Goal: Information Seeking & Learning: Learn about a topic

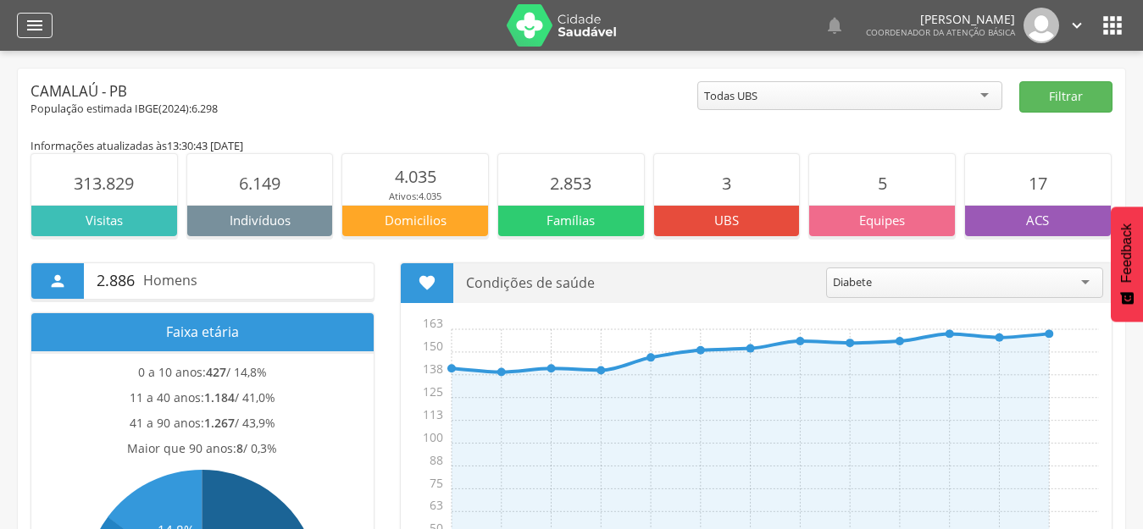
click at [37, 22] on icon "" at bounding box center [35, 25] width 20 height 20
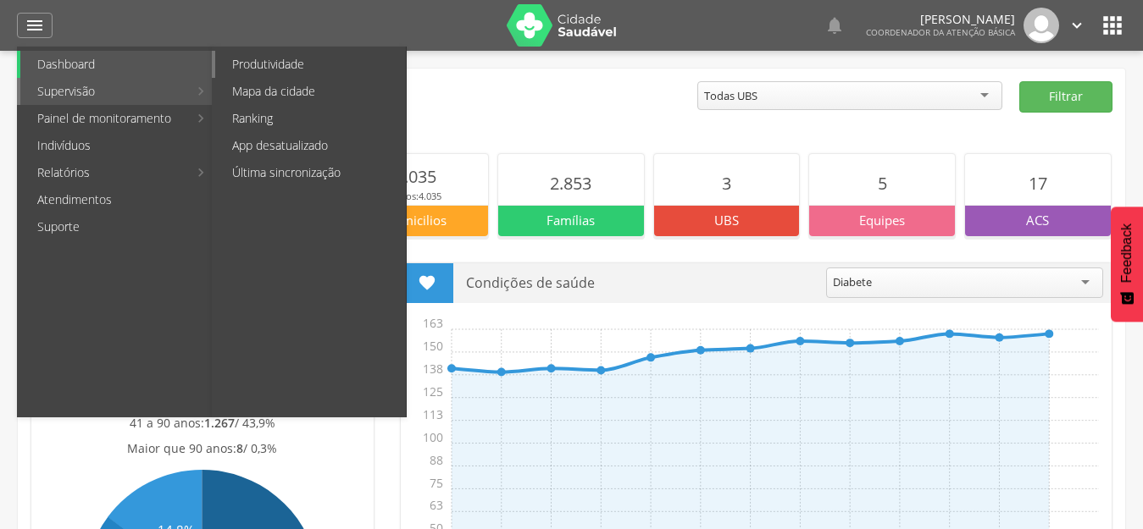
click at [318, 66] on link "Produtividade" at bounding box center [310, 64] width 191 height 27
type input "**********"
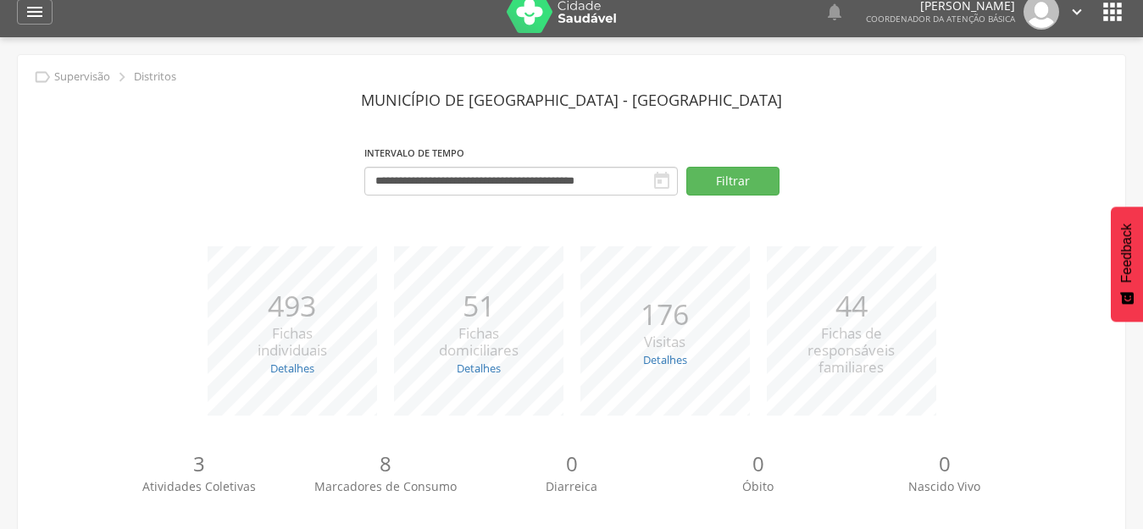
scroll to position [171, 0]
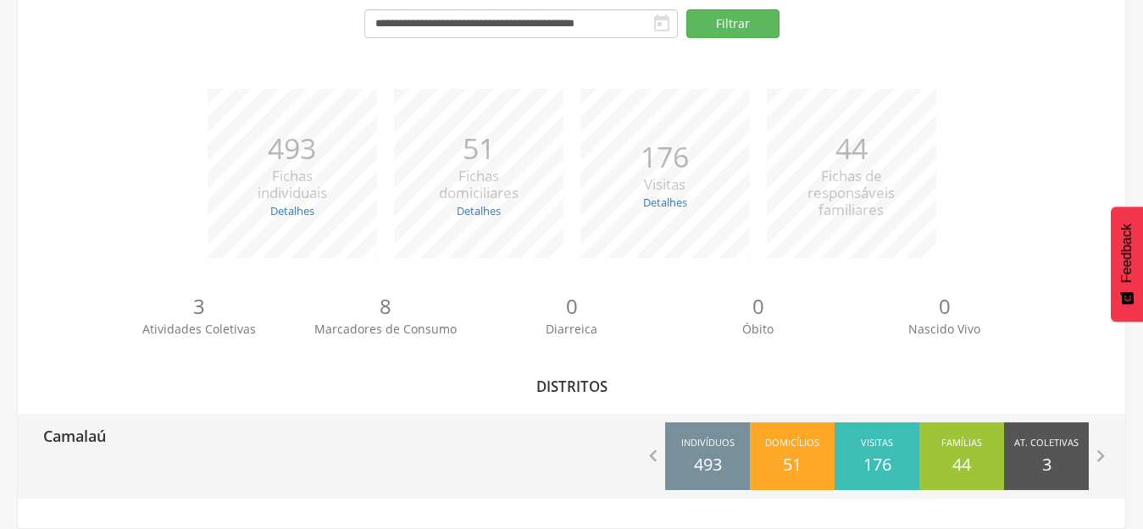
click at [99, 439] on p "Camalaú" at bounding box center [74, 431] width 63 height 34
type input "**********"
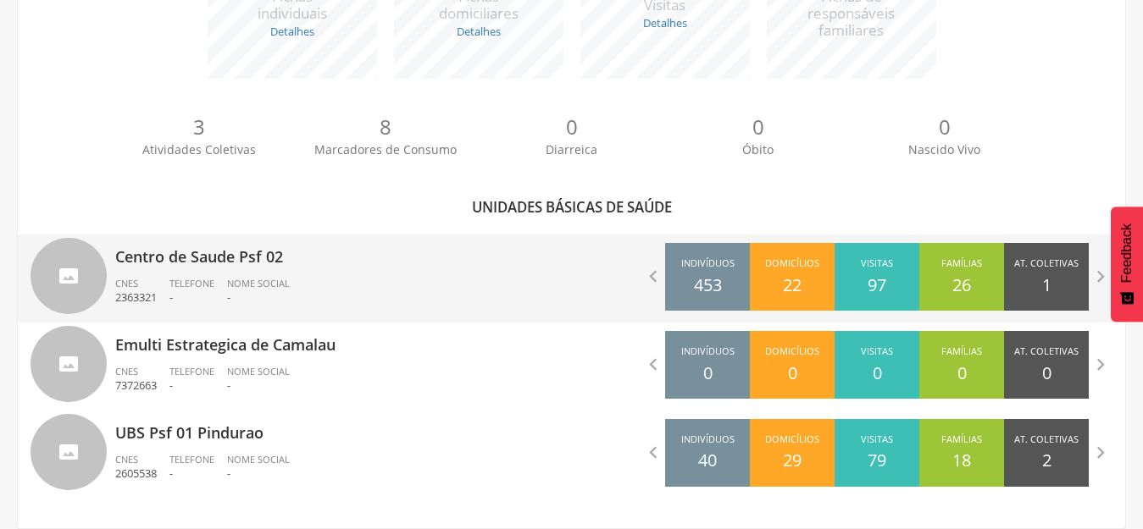
click at [228, 270] on div "Centro de Saude Psf 02 CNES 2363321 Telefone - Nome Social -" at bounding box center [337, 279] width 444 height 88
type input "**********"
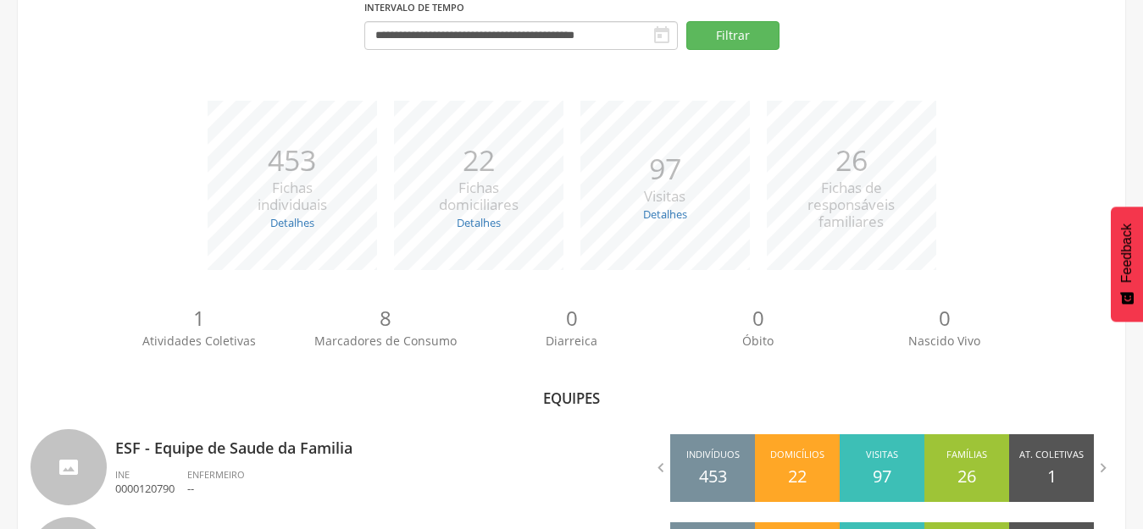
scroll to position [269, 0]
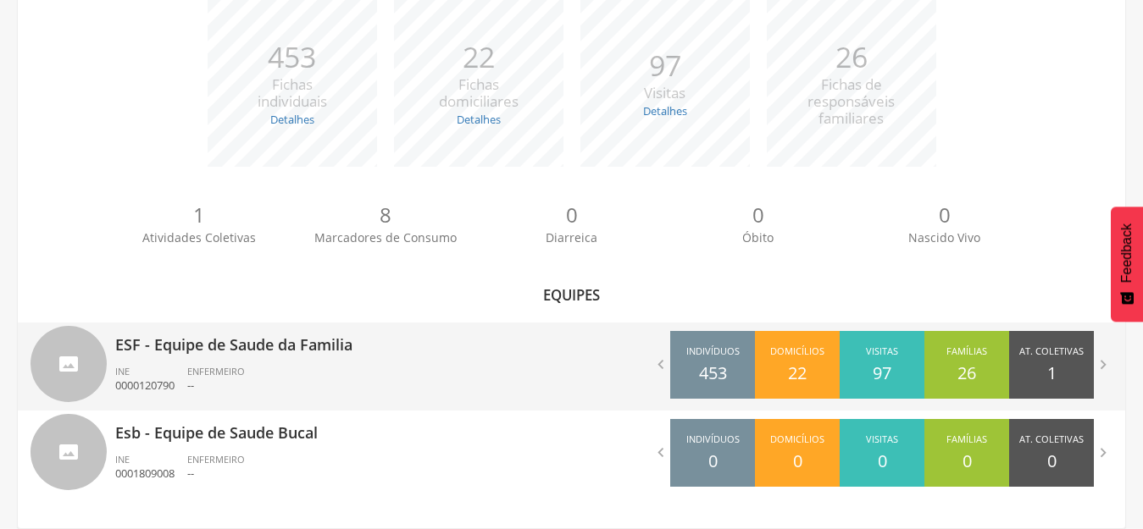
click at [266, 350] on p "ESF - Equipe de Saude da Familia" at bounding box center [337, 340] width 444 height 34
type input "**********"
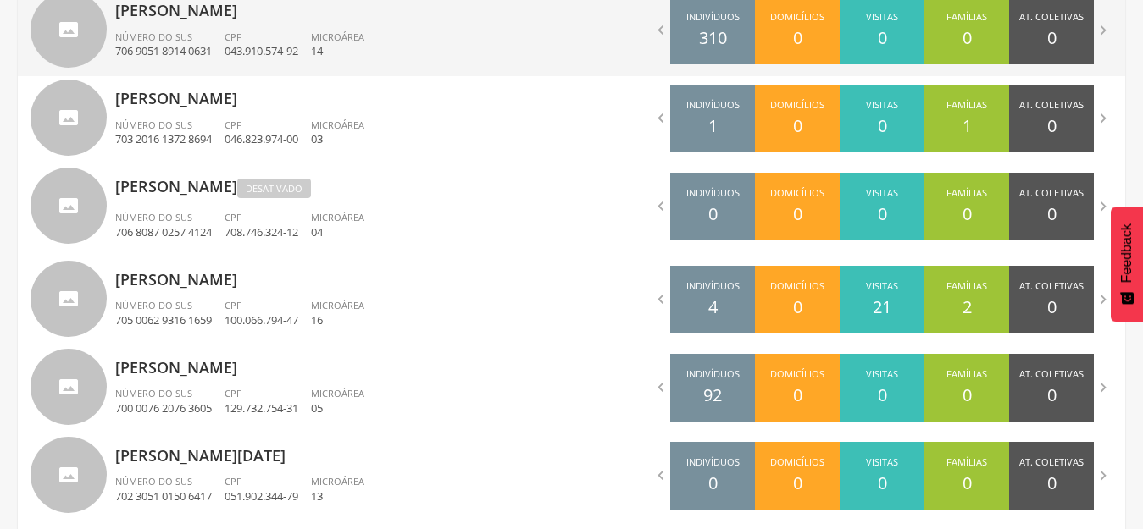
scroll to position [1096, 0]
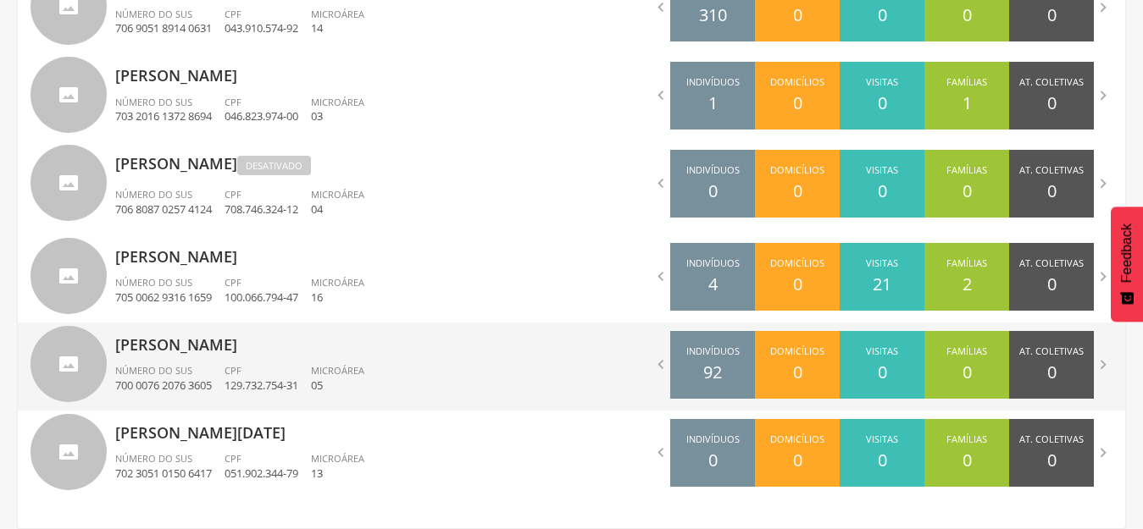
click at [347, 354] on p "[PERSON_NAME]" at bounding box center [337, 340] width 444 height 34
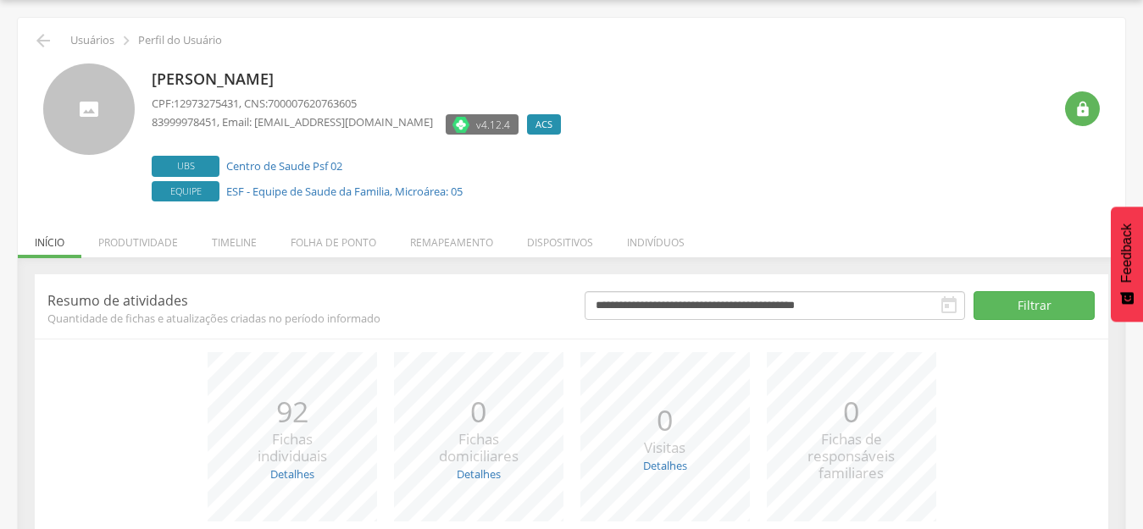
scroll to position [192, 0]
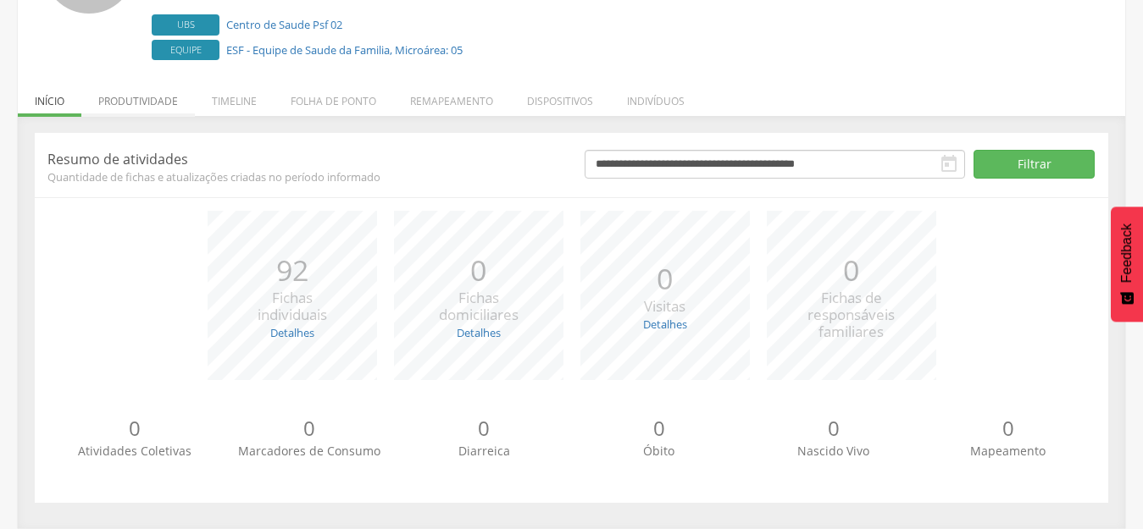
click at [128, 103] on li "Produtividade" at bounding box center [137, 97] width 113 height 40
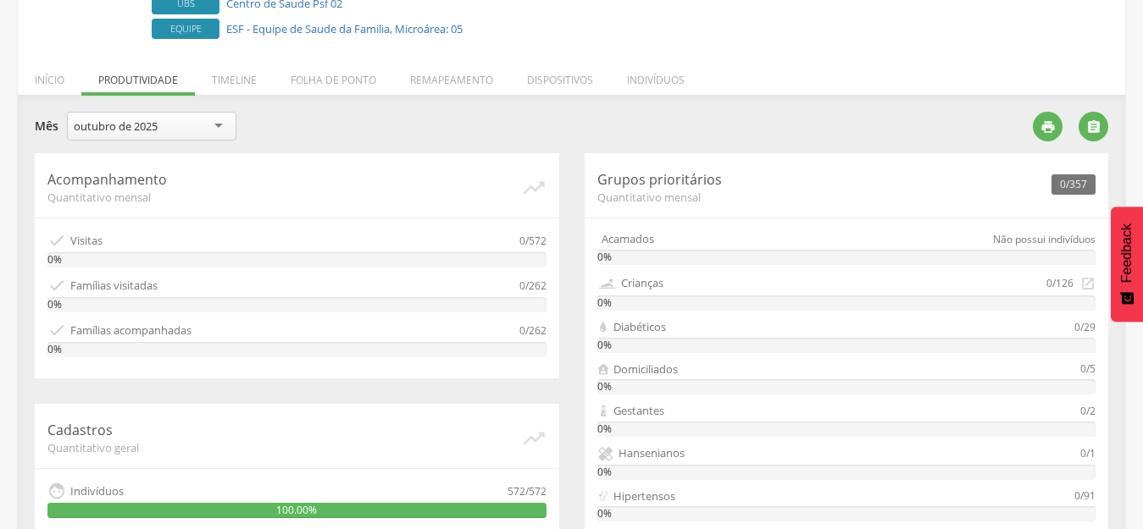
scroll to position [123, 0]
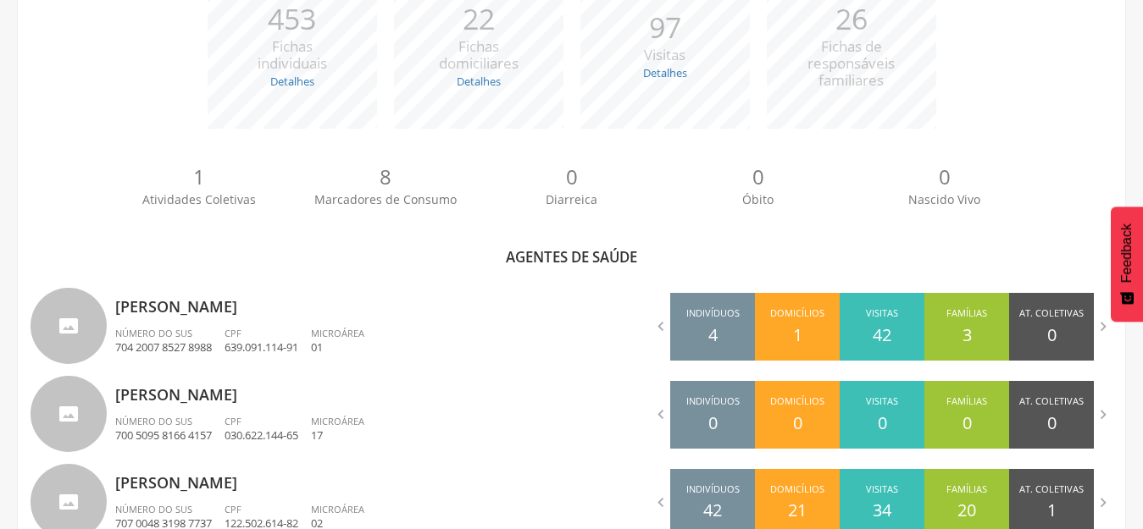
scroll to position [508, 0]
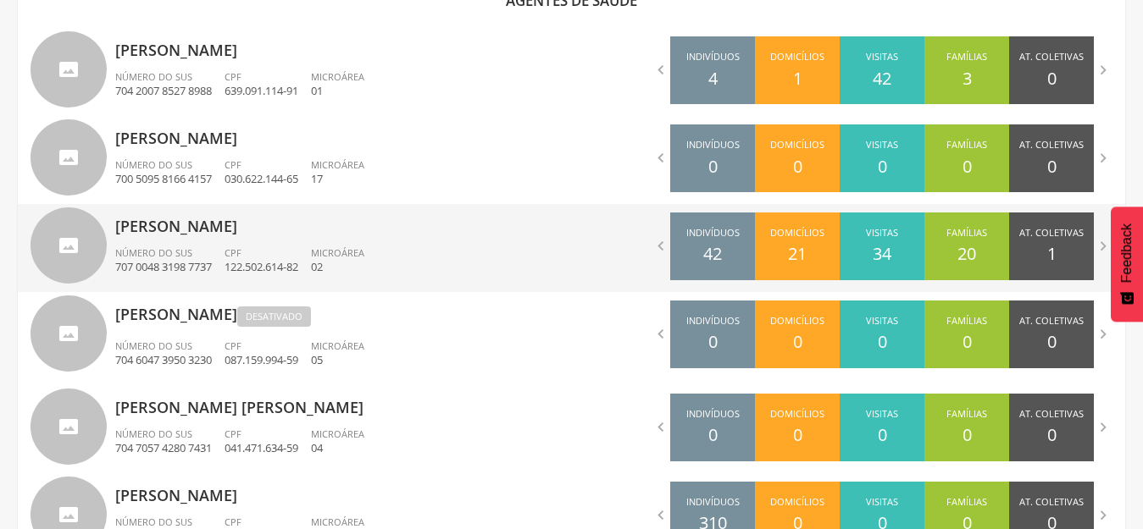
click at [299, 236] on p "[PERSON_NAME]" at bounding box center [337, 221] width 444 height 34
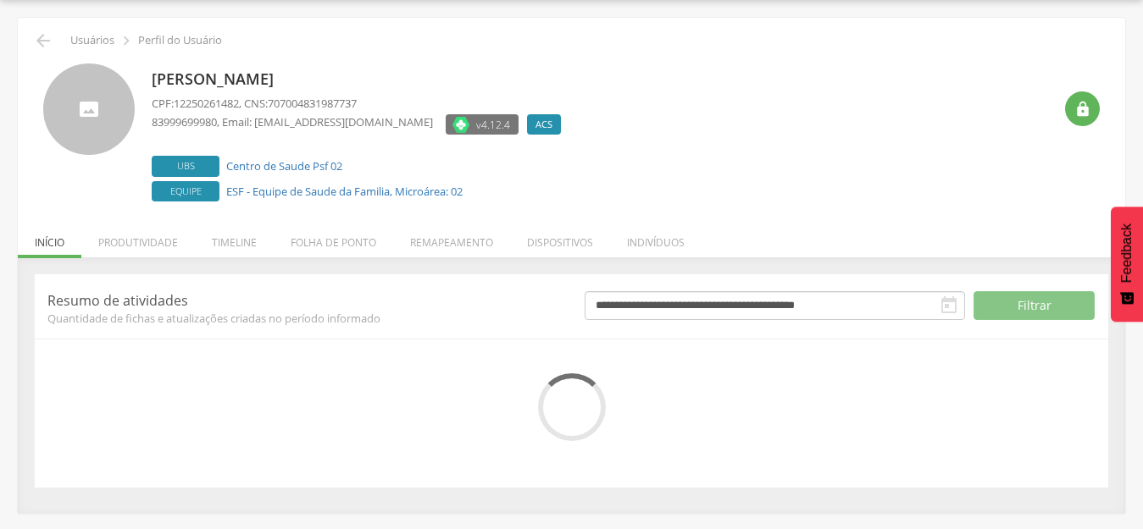
scroll to position [192, 0]
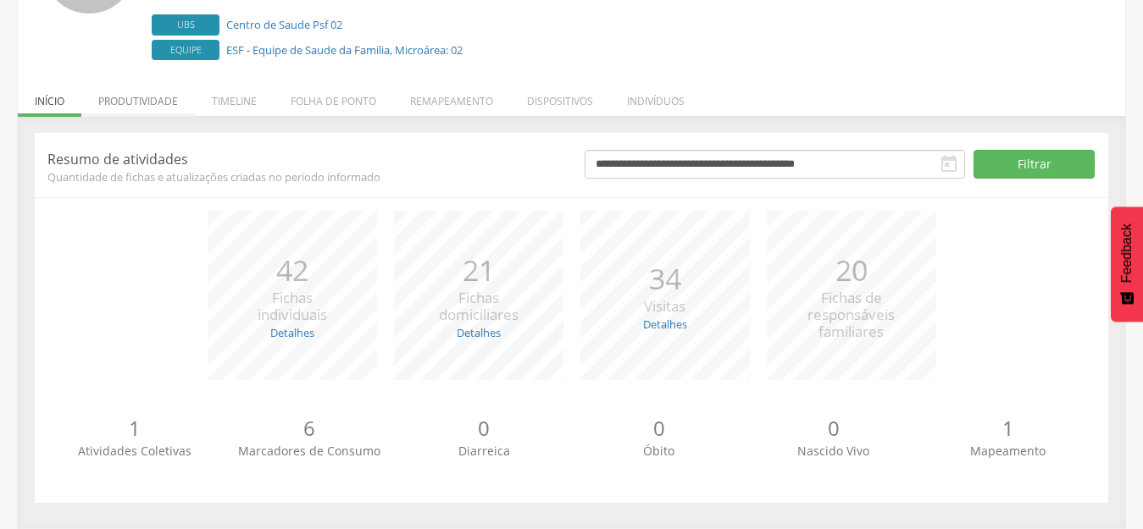
click at [156, 104] on li "Produtividade" at bounding box center [137, 97] width 113 height 40
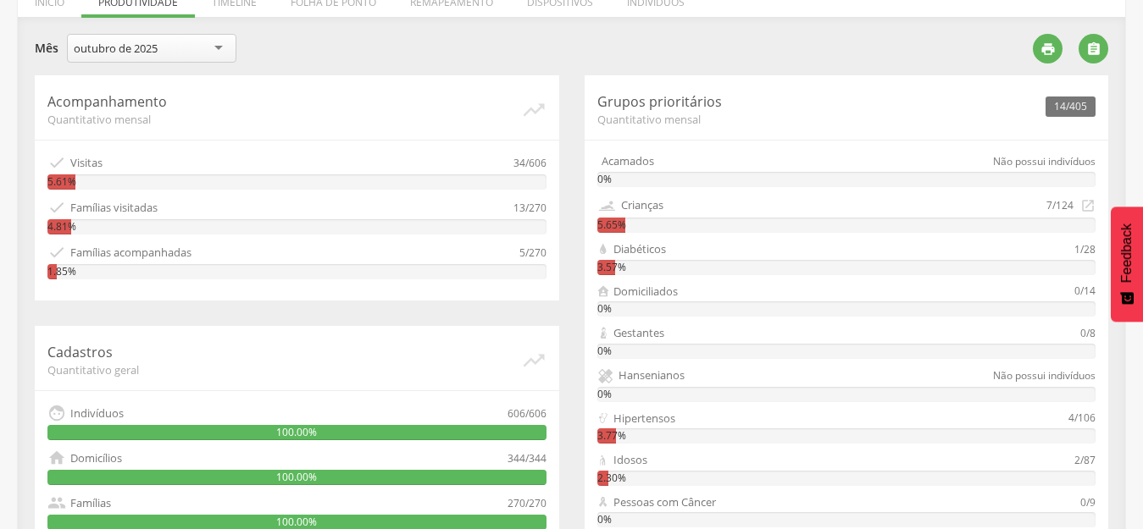
scroll to position [208, 0]
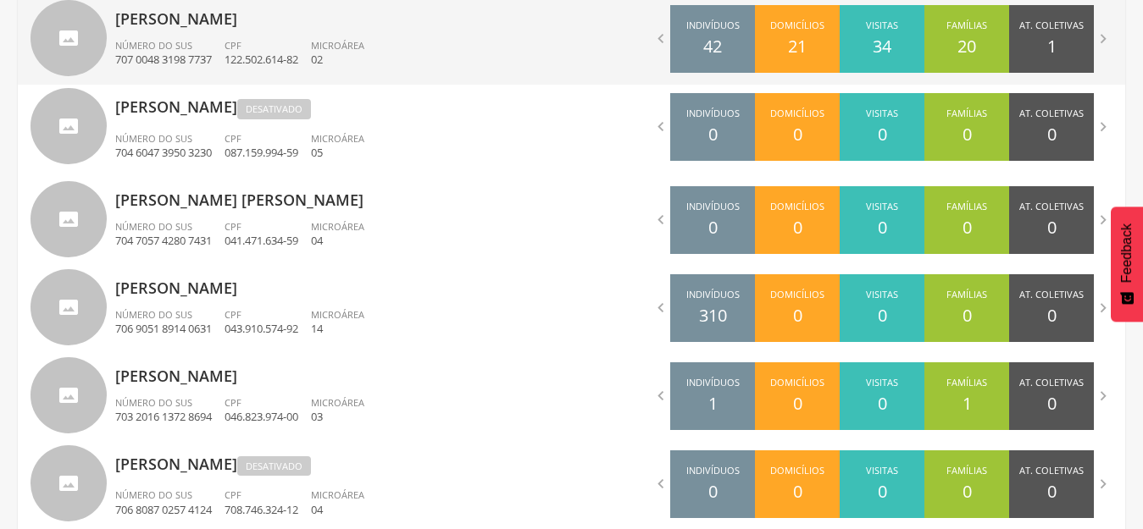
scroll to position [800, 0]
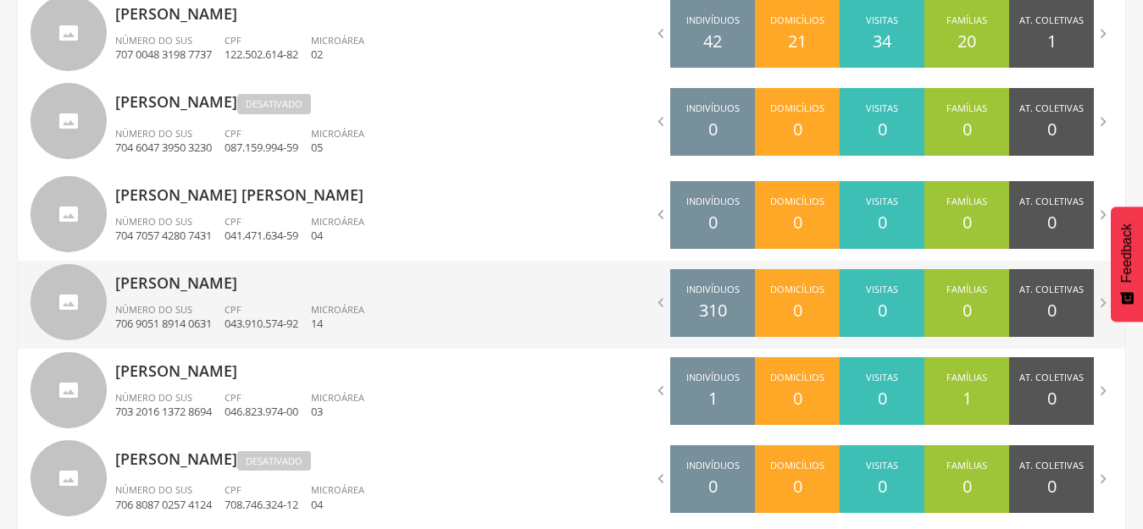
click at [410, 283] on p "[PERSON_NAME]" at bounding box center [337, 278] width 444 height 34
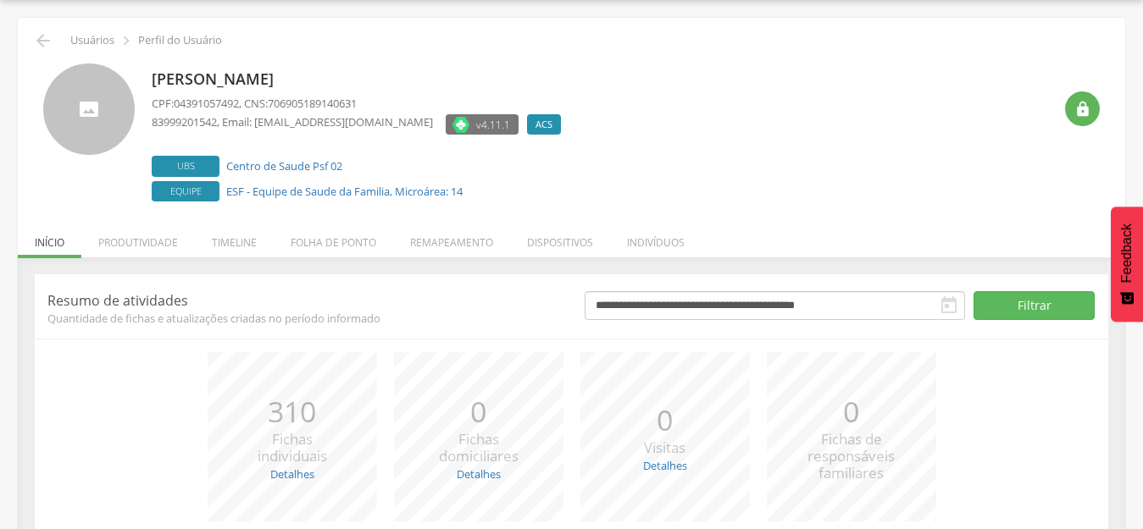
scroll to position [192, 0]
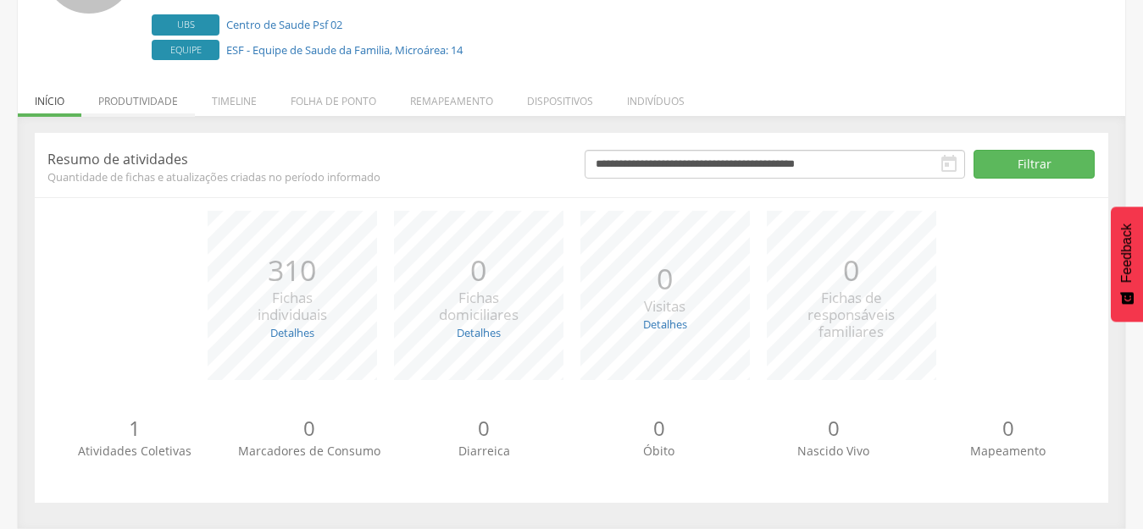
click at [147, 96] on li "Produtividade" at bounding box center [137, 97] width 113 height 40
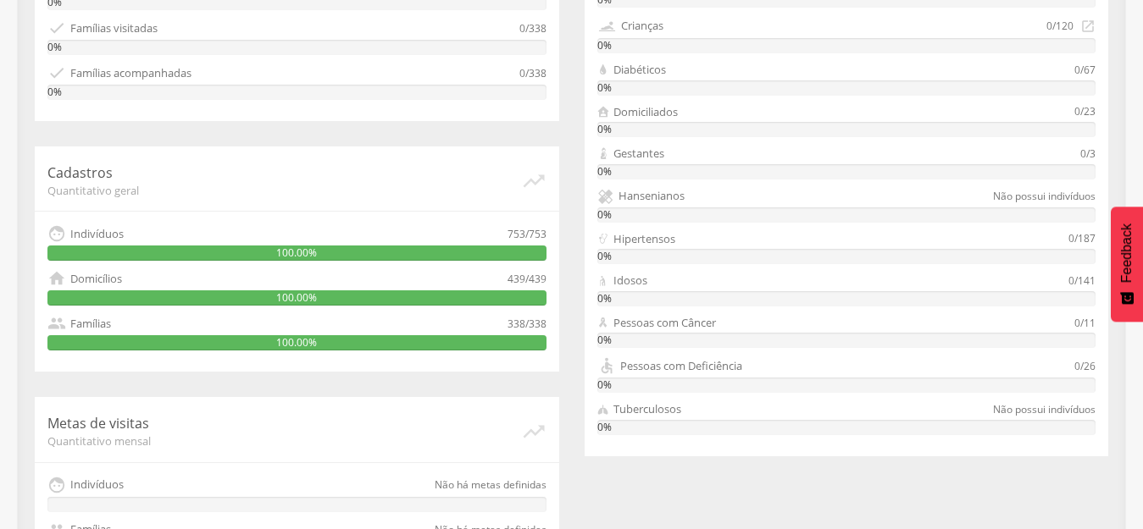
scroll to position [508, 0]
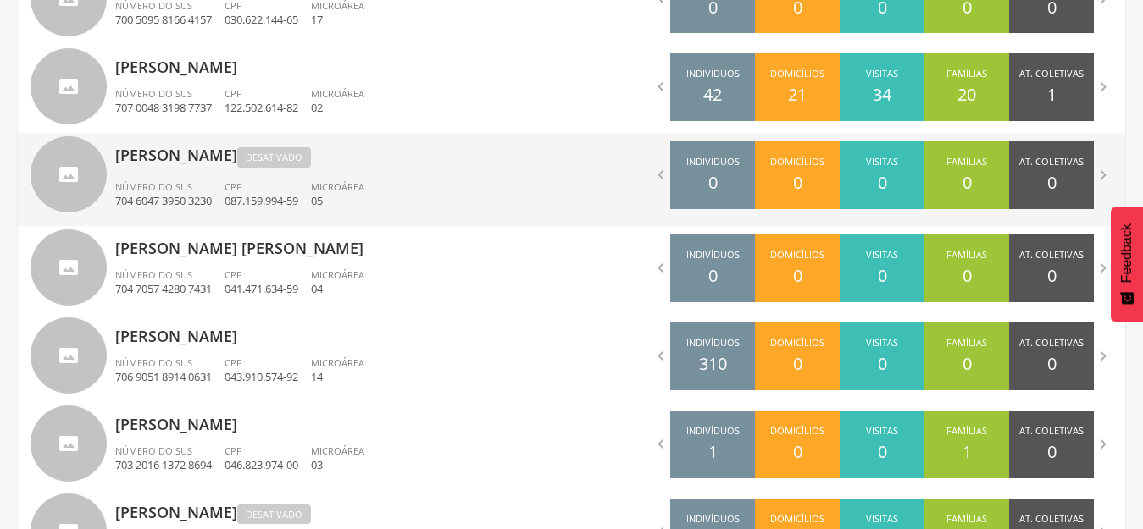
scroll to position [762, 0]
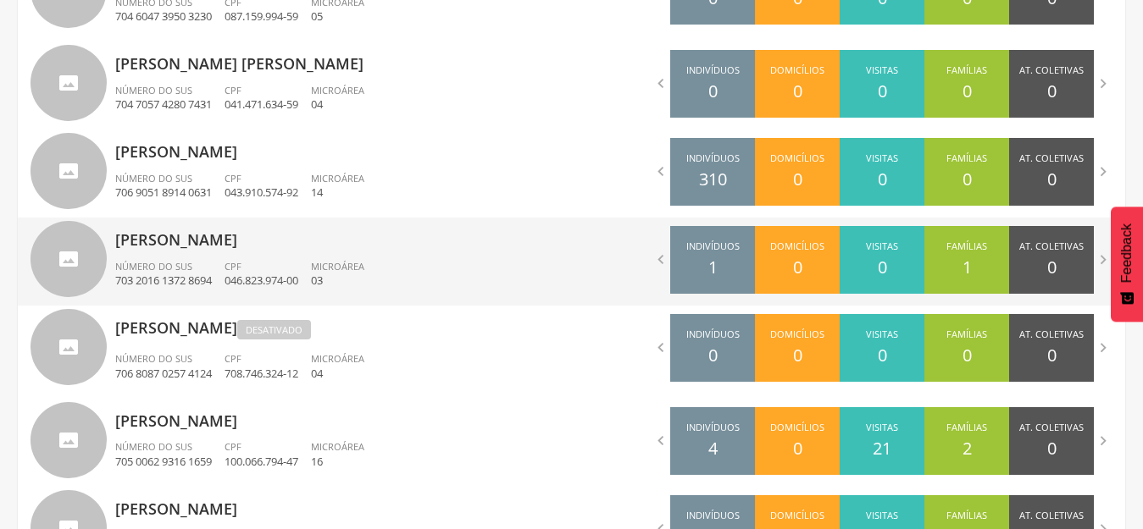
click at [460, 274] on ul "Número do SUS 703 2016 1372 8694 CPF 046.823.974-00 Microárea 03" at bounding box center [337, 278] width 444 height 37
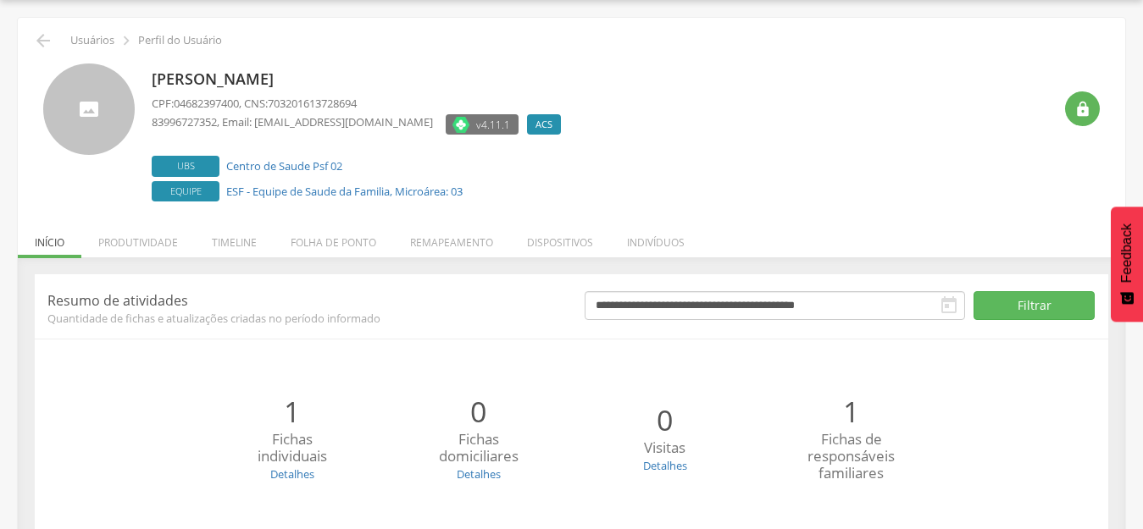
scroll to position [192, 0]
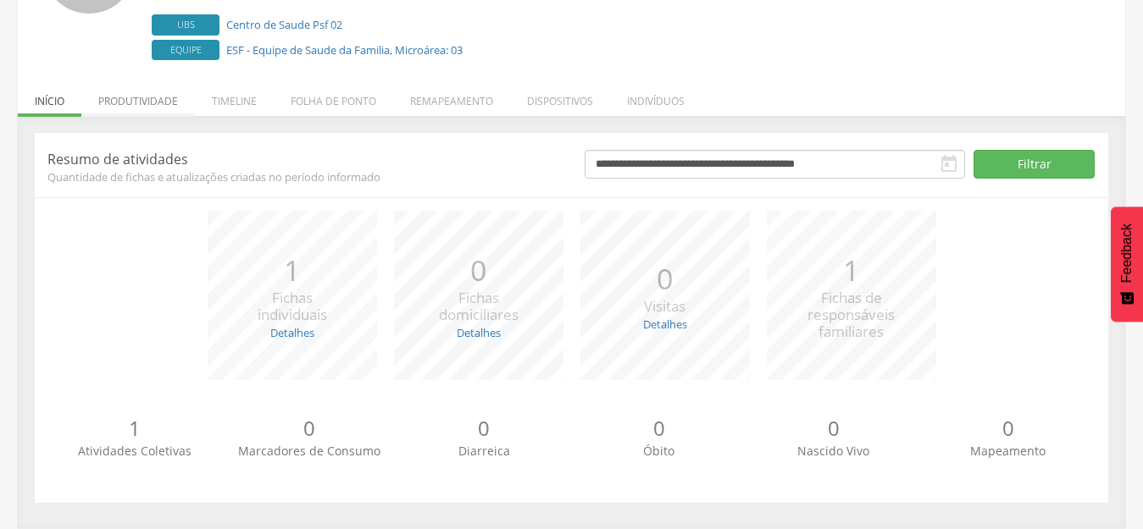
click at [172, 97] on li "Produtividade" at bounding box center [137, 97] width 113 height 40
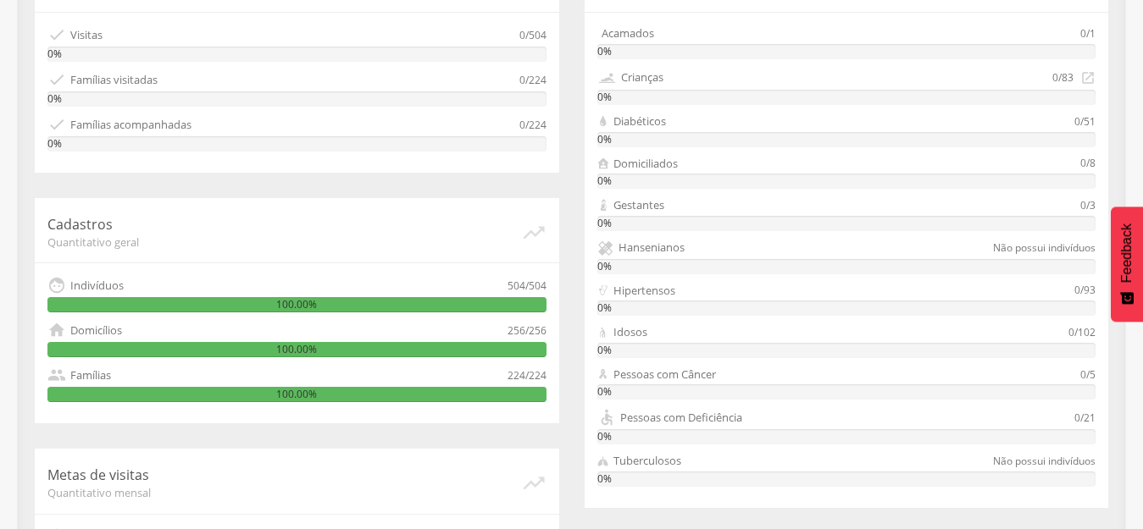
scroll to position [208, 0]
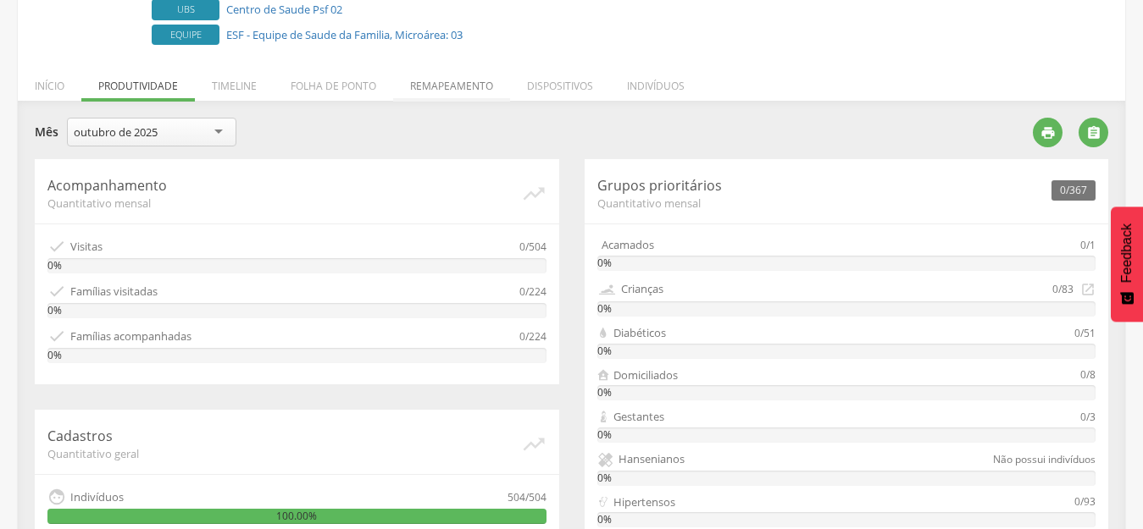
click at [475, 75] on li "Remapeamento" at bounding box center [451, 82] width 117 height 40
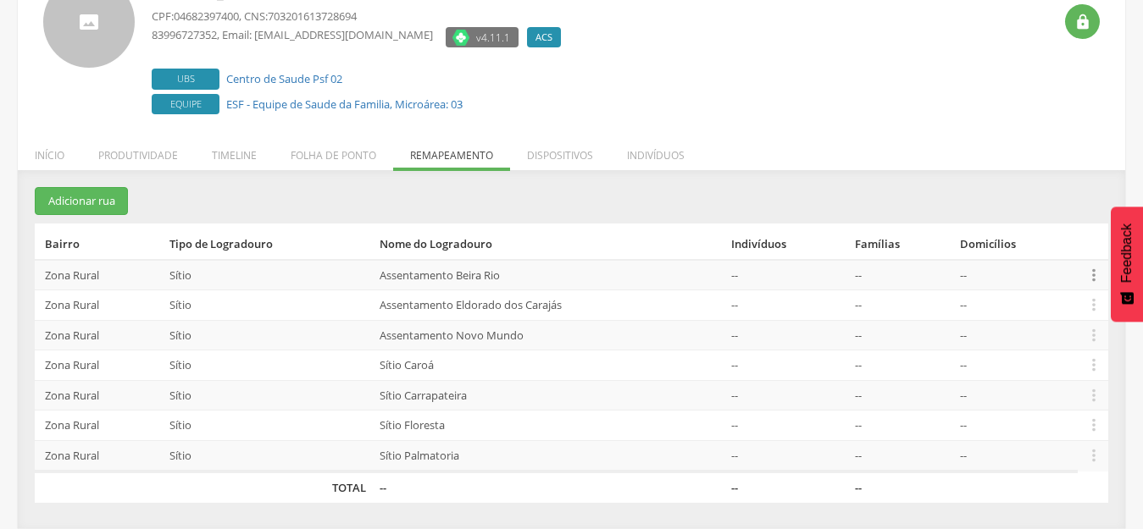
click at [1090, 272] on icon "" at bounding box center [1093, 275] width 19 height 19
click at [875, 158] on ul "Início Produtividade Timeline Folha de ponto Remapeamento Gerenciar acesso Quar…" at bounding box center [571, 155] width 1107 height 14
click at [656, 160] on li "Indivíduos" at bounding box center [655, 151] width 91 height 40
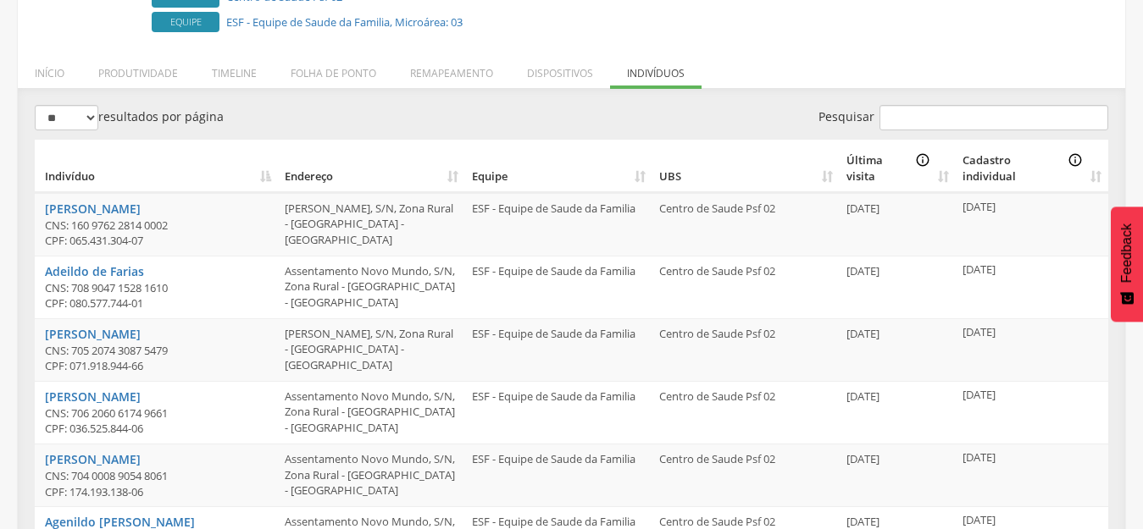
scroll to position [0, 0]
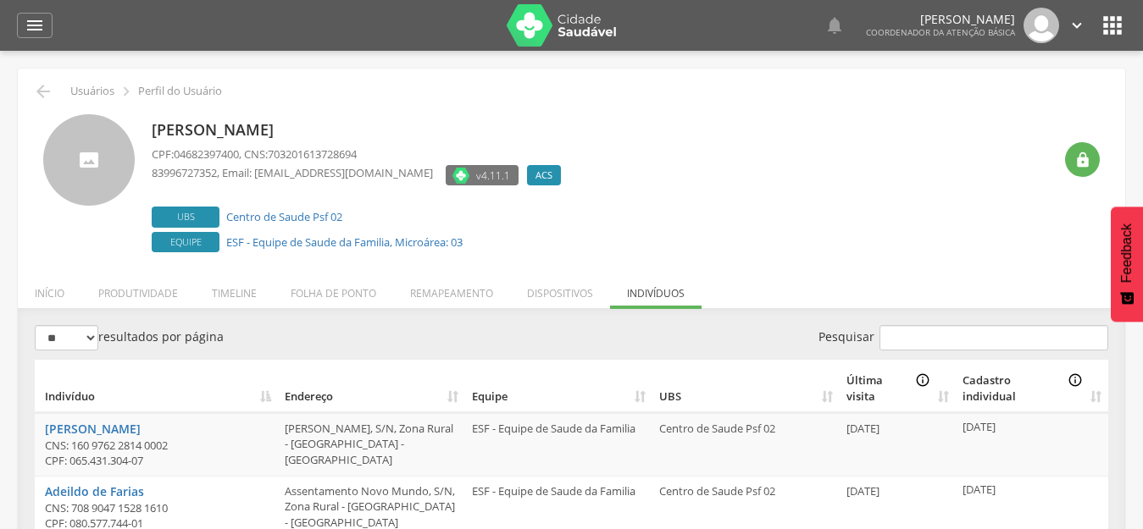
click at [938, 399] on th "Última visita info_outline" at bounding box center [897, 386] width 117 height 53
click at [1093, 390] on th "Cadastro individual info_outline" at bounding box center [1031, 386] width 152 height 53
click at [1092, 394] on th "Cadastro individual info_outline" at bounding box center [1031, 386] width 152 height 53
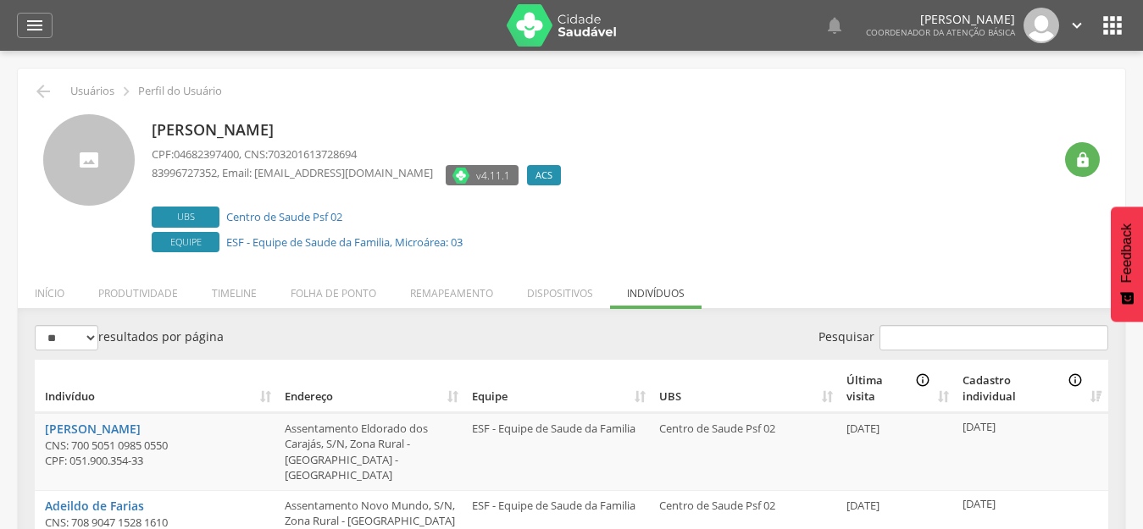
click at [1092, 394] on th "Cadastro individual info_outline" at bounding box center [1031, 386] width 152 height 53
